Goal: Book appointment/travel/reservation

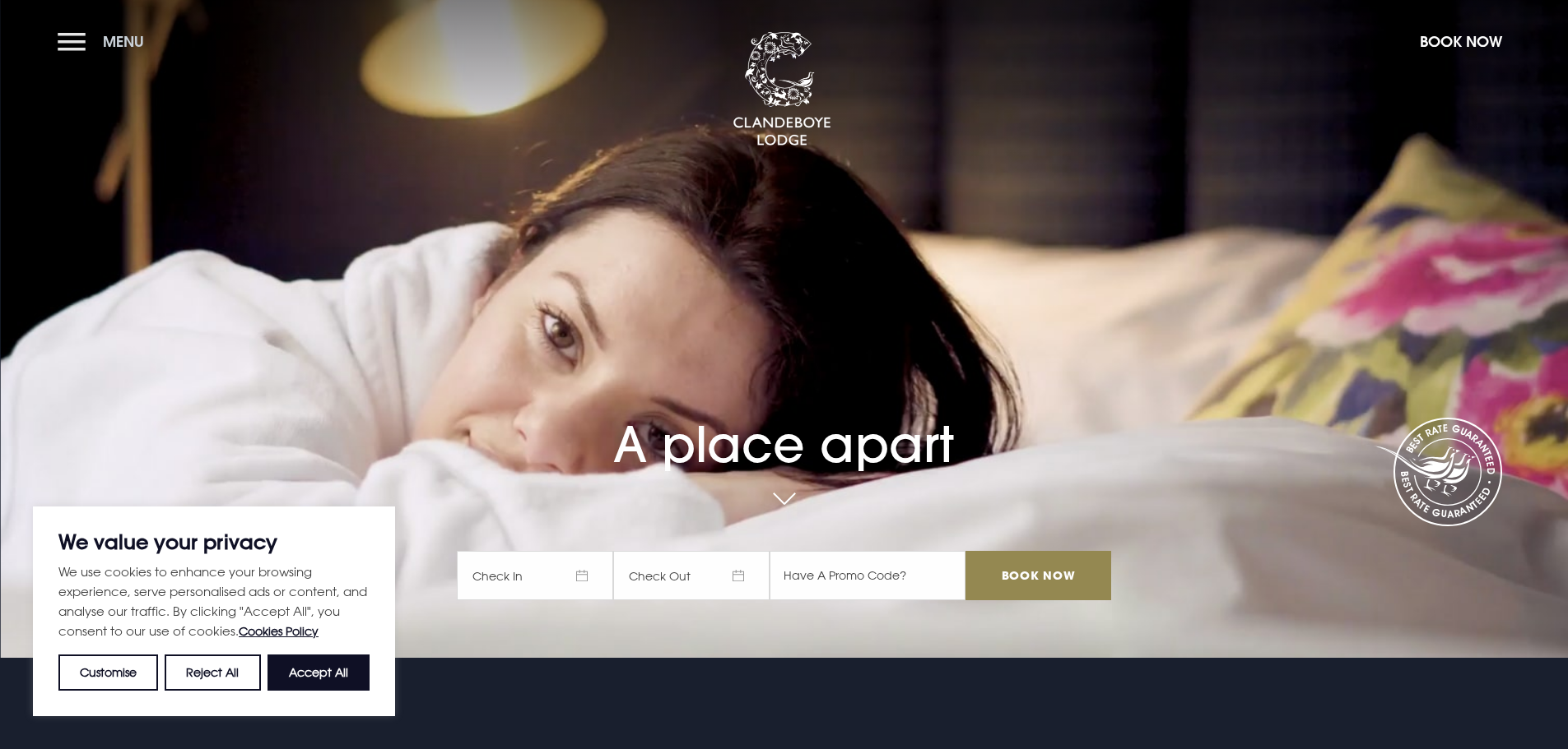
click at [60, 44] on button "Menu" at bounding box center [105, 41] width 95 height 35
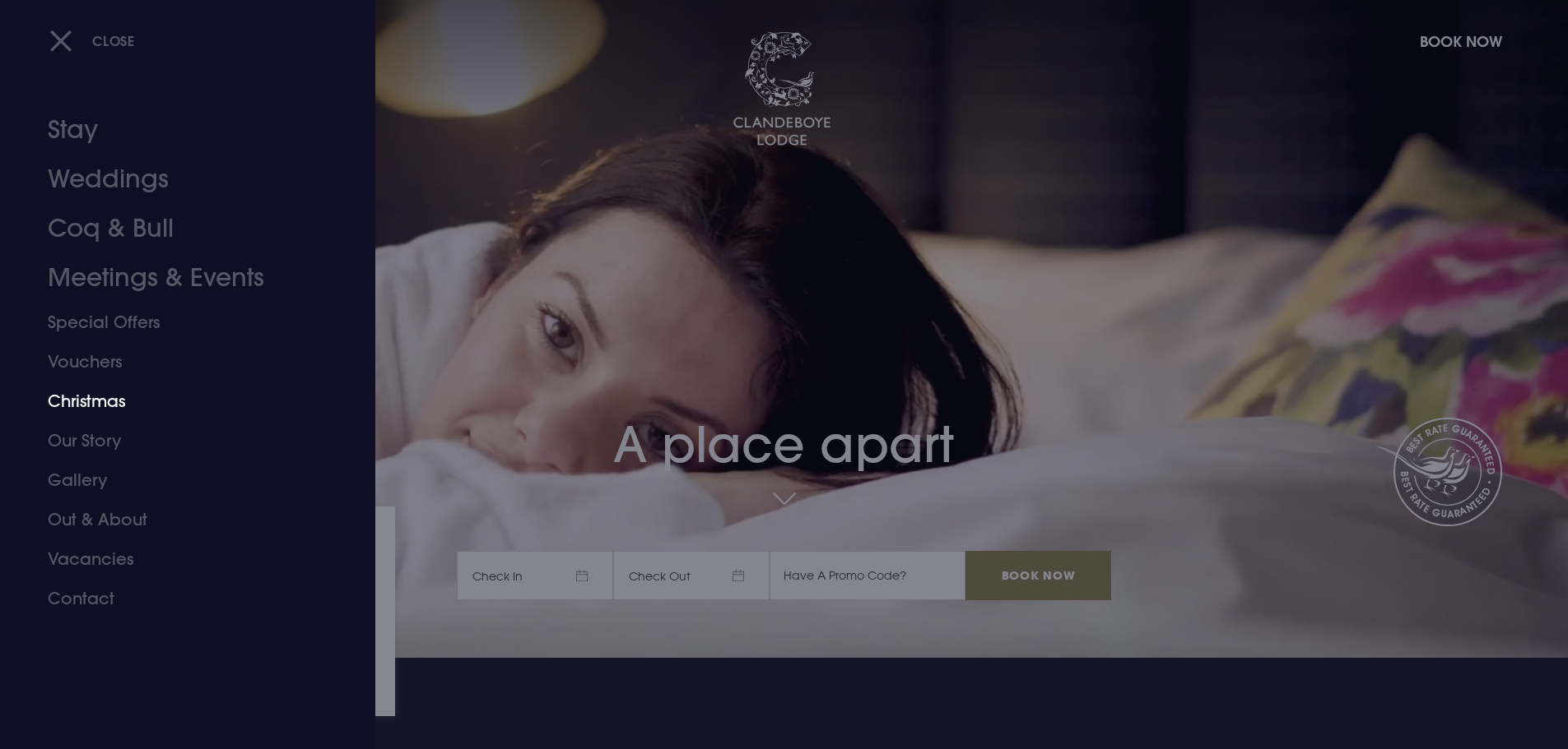
click at [80, 409] on link "Christmas" at bounding box center [177, 401] width 261 height 40
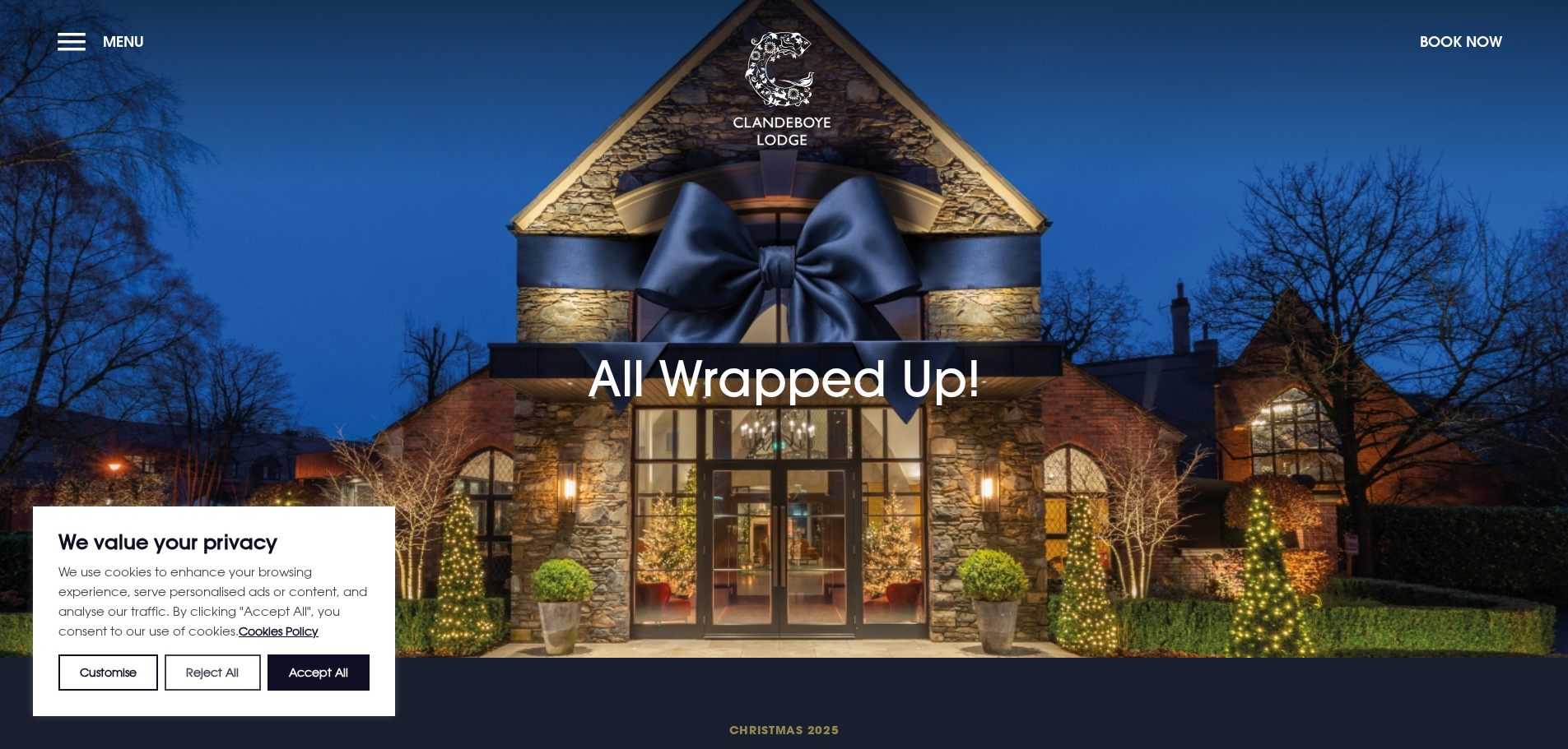
click at [243, 673] on button "Reject All" at bounding box center [212, 672] width 96 height 36
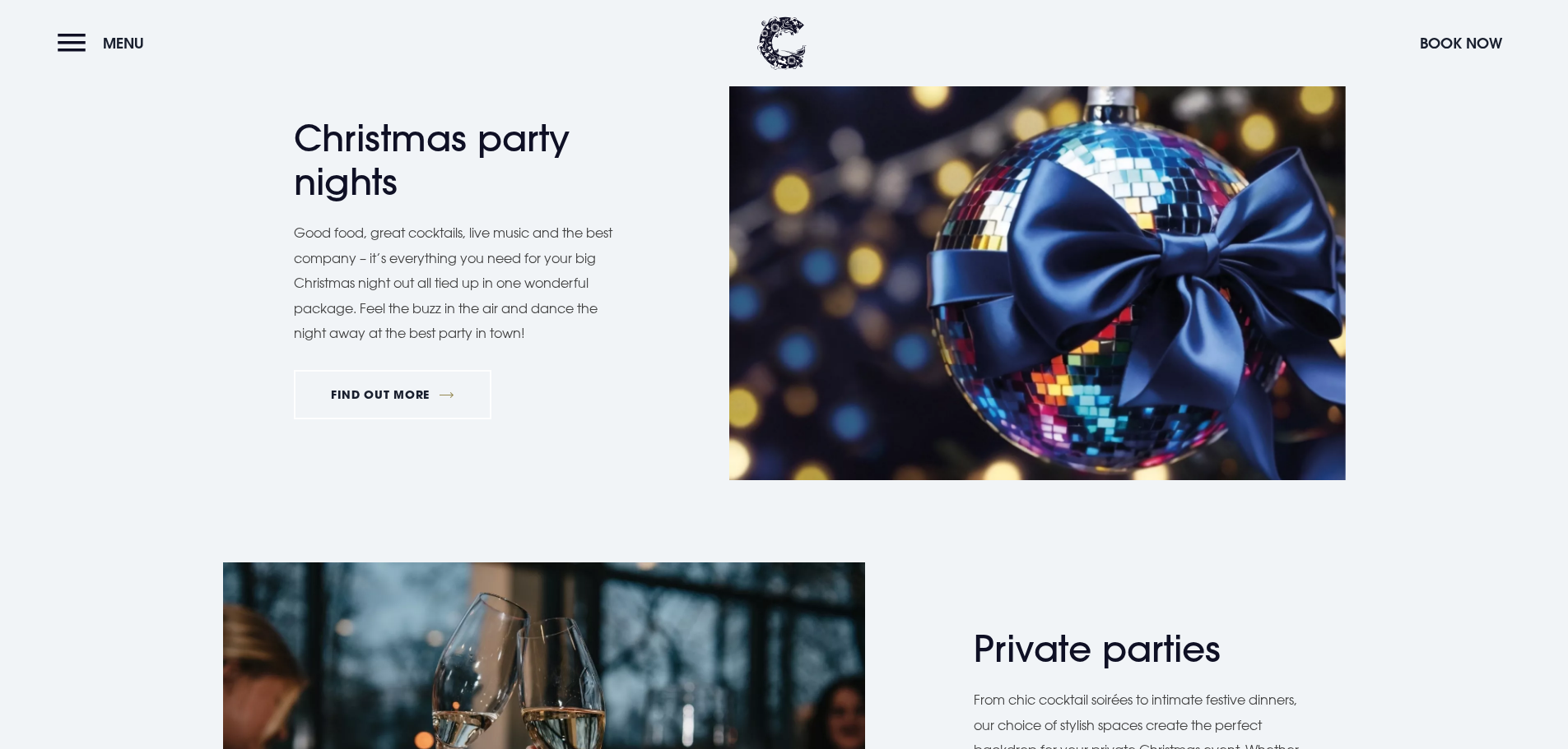
scroll to position [987, 0]
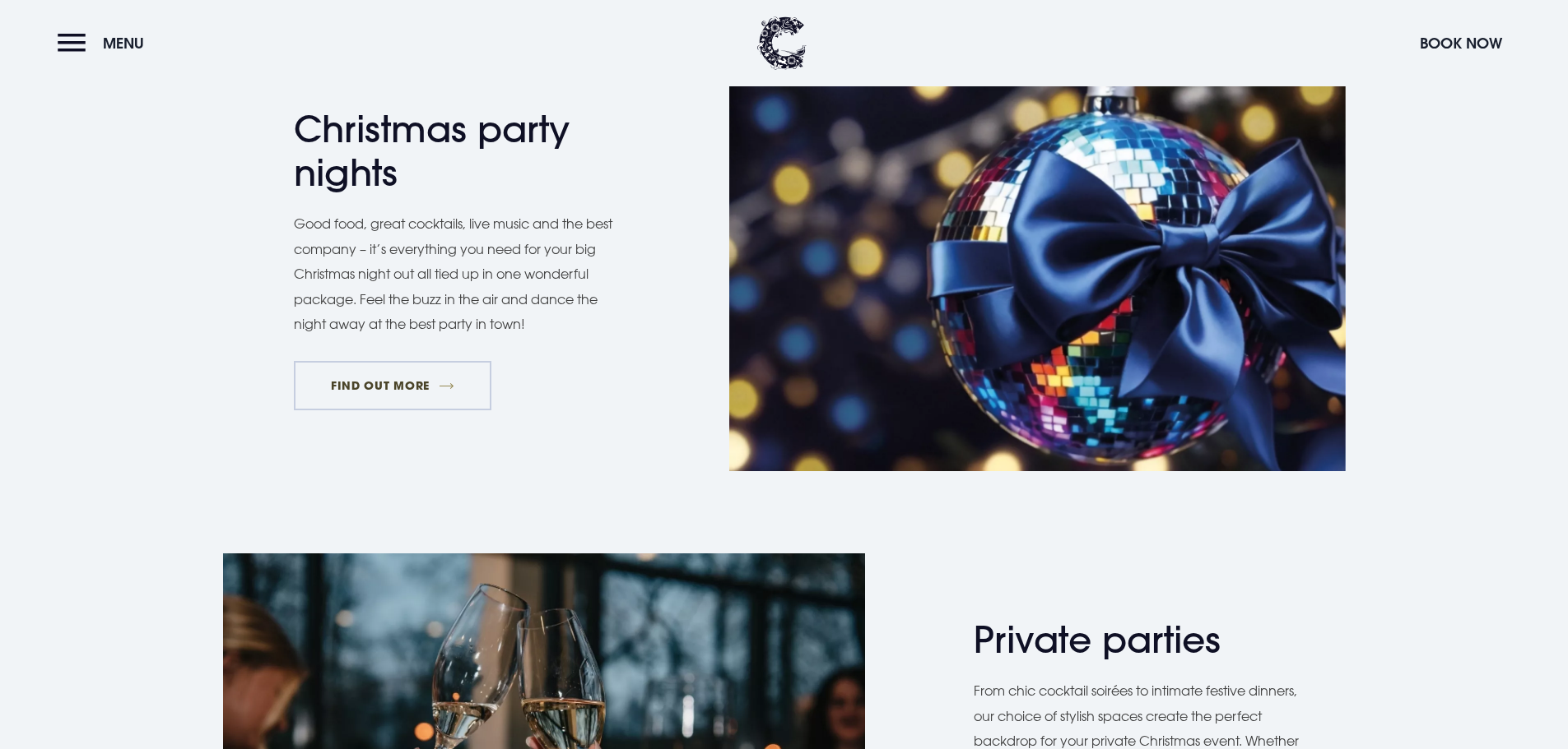
click at [386, 385] on link "FIND OUT MORE" at bounding box center [392, 385] width 198 height 49
